Goal: Task Accomplishment & Management: Use online tool/utility

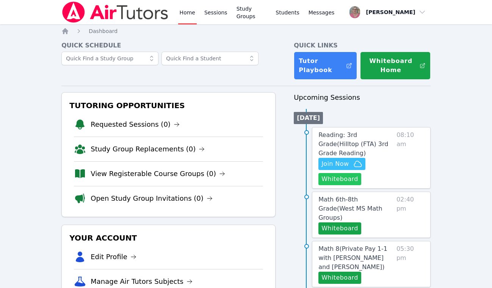
click at [337, 173] on button "Whiteboard" at bounding box center [339, 179] width 43 height 12
click at [346, 159] on span "Join Now" at bounding box center [334, 163] width 27 height 9
click at [351, 159] on span "Join Now" at bounding box center [341, 163] width 41 height 9
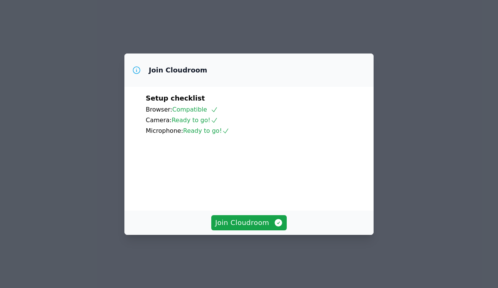
click at [269, 228] on span "Join Cloudroom" at bounding box center [249, 222] width 68 height 11
click at [238, 228] on span "Join Cloudroom" at bounding box center [249, 222] width 68 height 11
